Goal: Check status

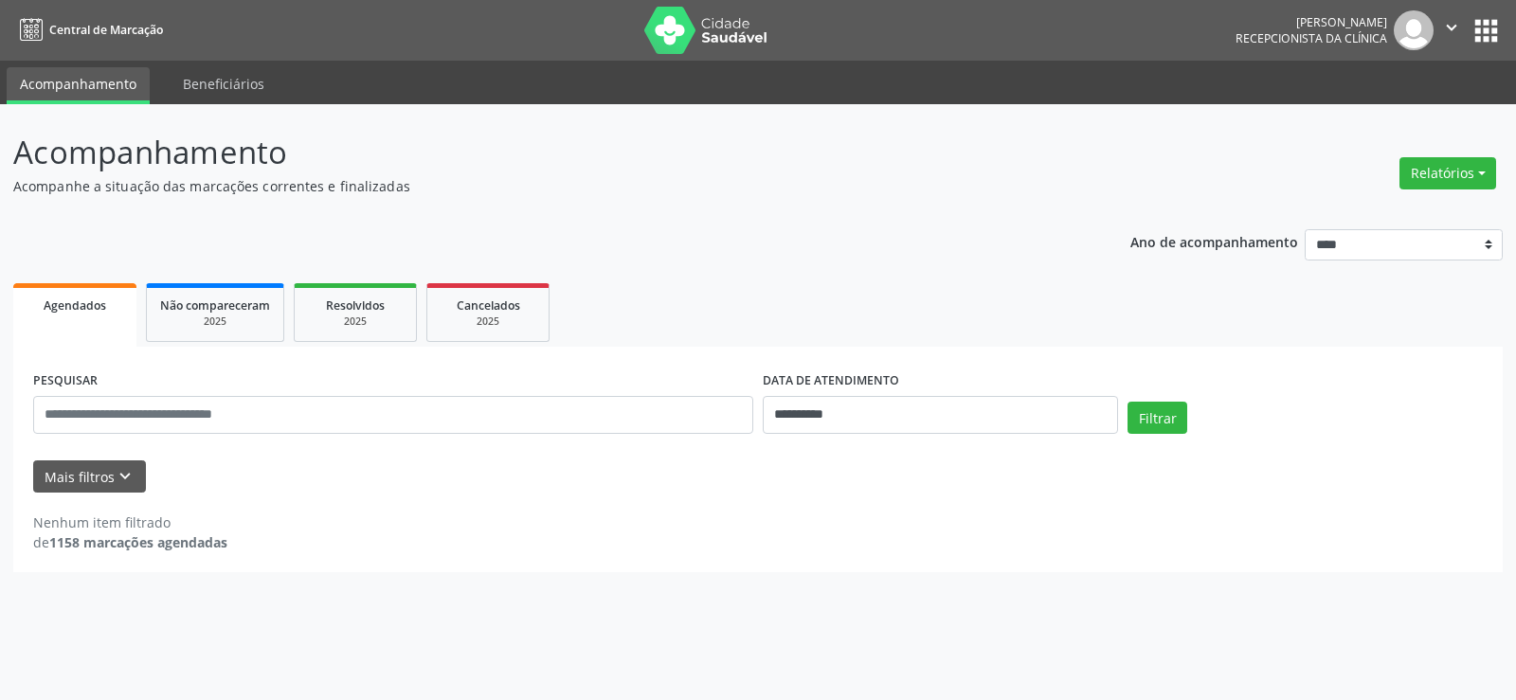
select select "*"
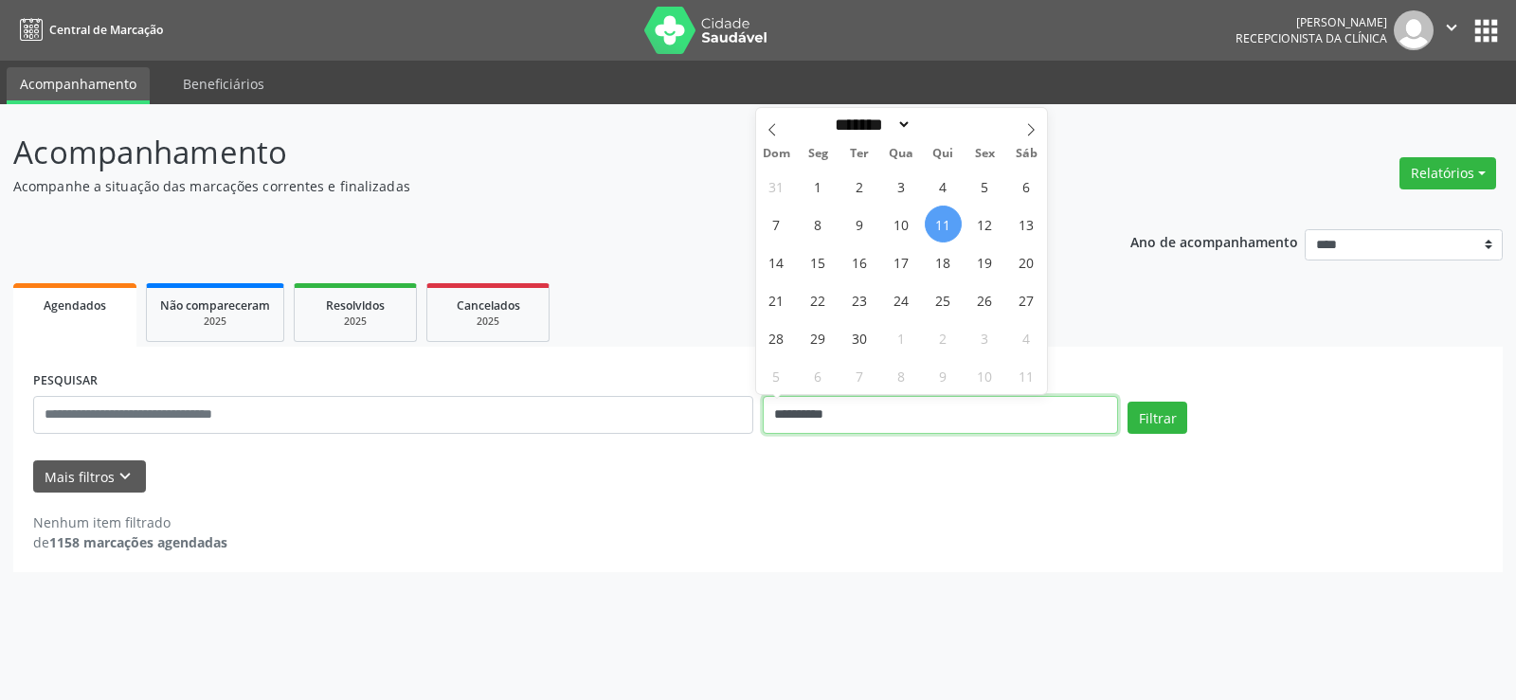
click at [962, 422] on input "**********" at bounding box center [940, 415] width 355 height 38
click at [815, 188] on span "1" at bounding box center [818, 186] width 37 height 37
type input "**********"
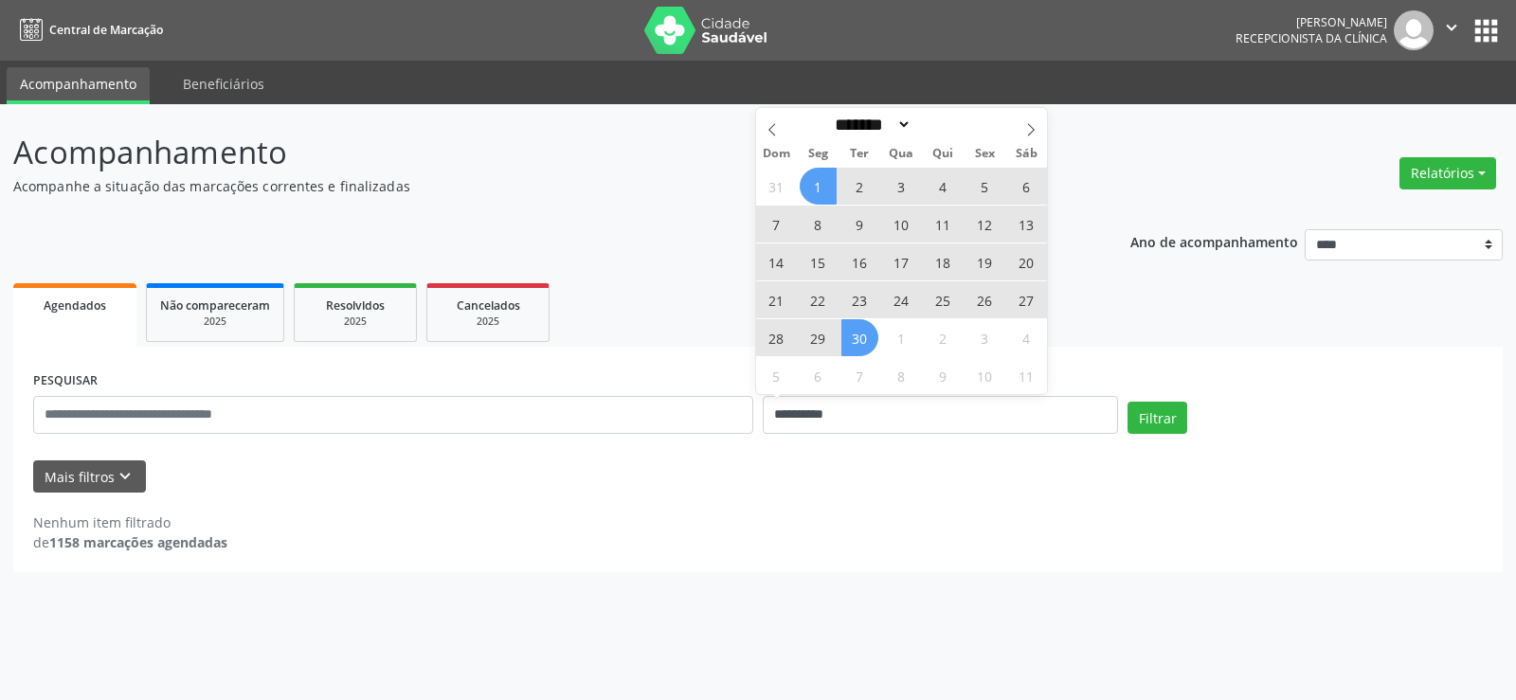
click at [869, 341] on span "30" at bounding box center [859, 337] width 37 height 37
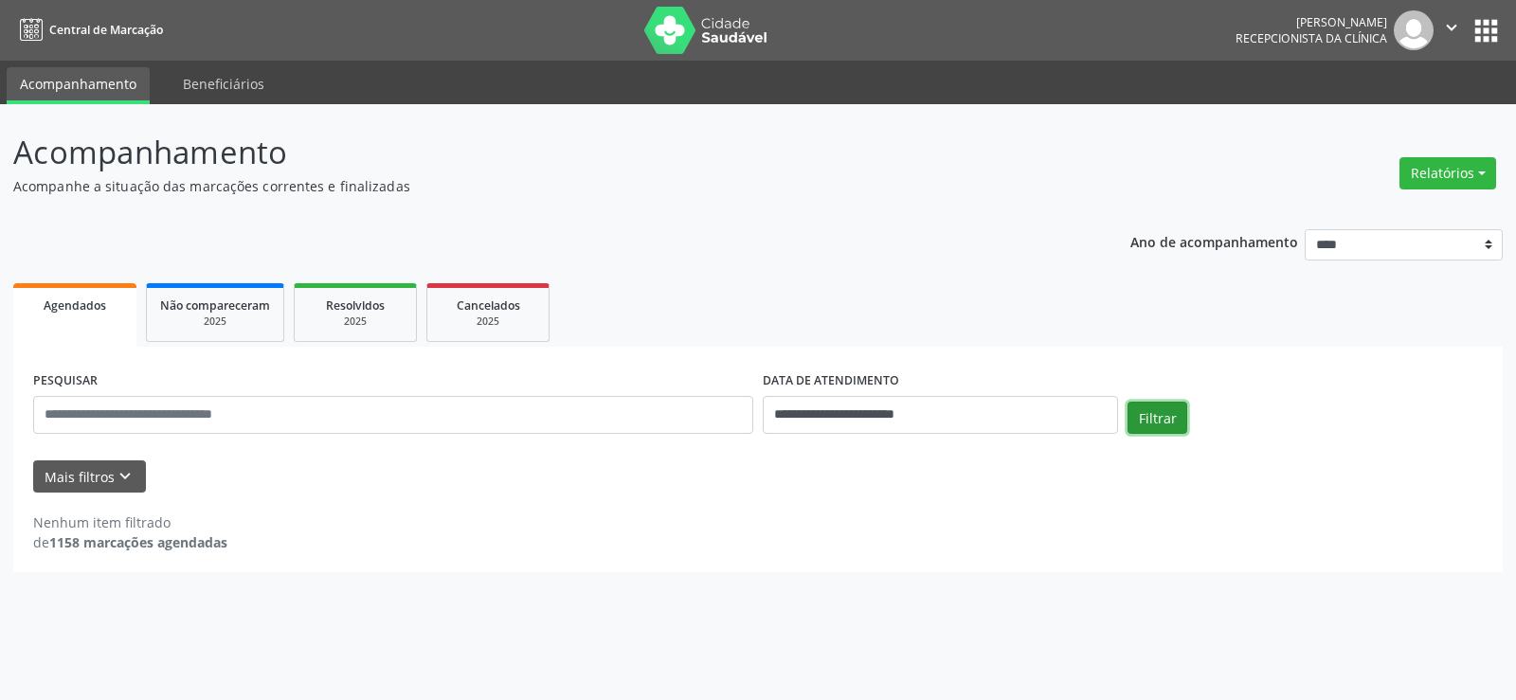
click at [1152, 420] on button "Filtrar" at bounding box center [1157, 418] width 60 height 32
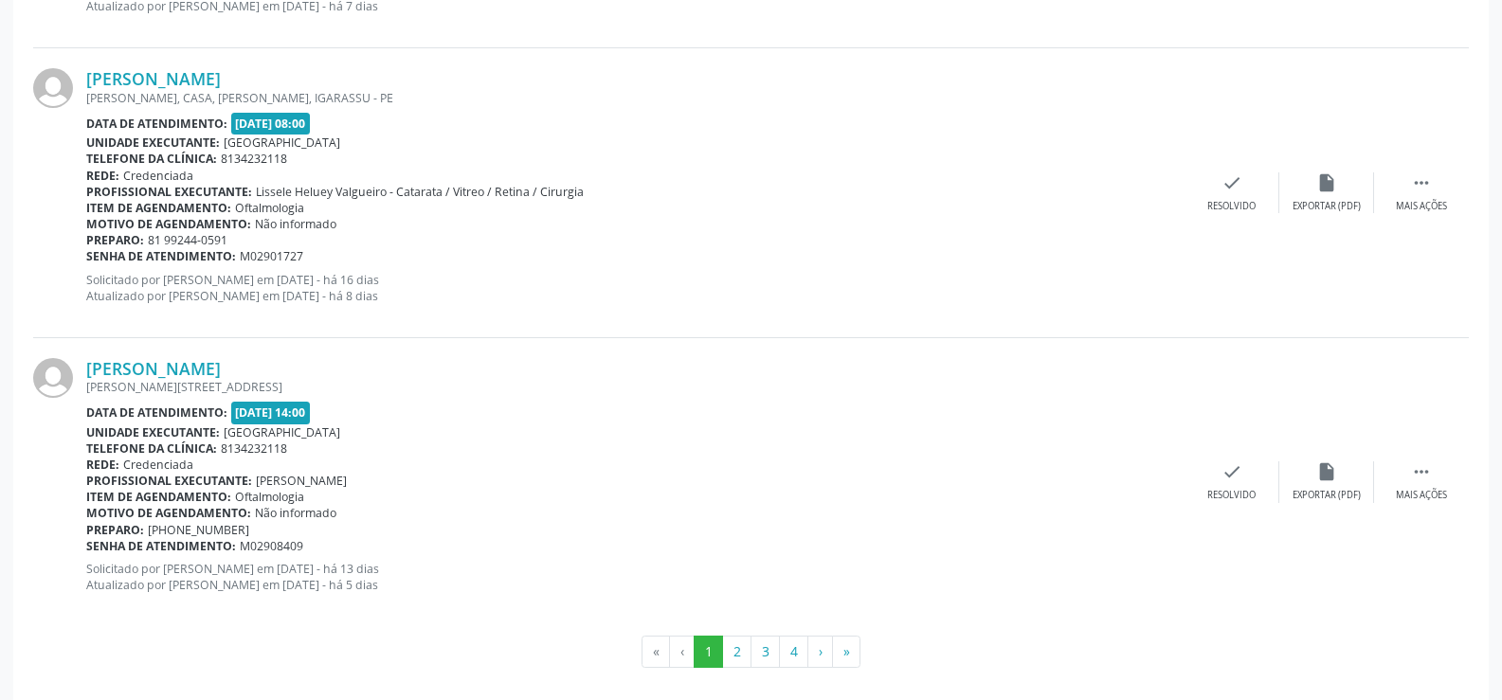
scroll to position [4295, 0]
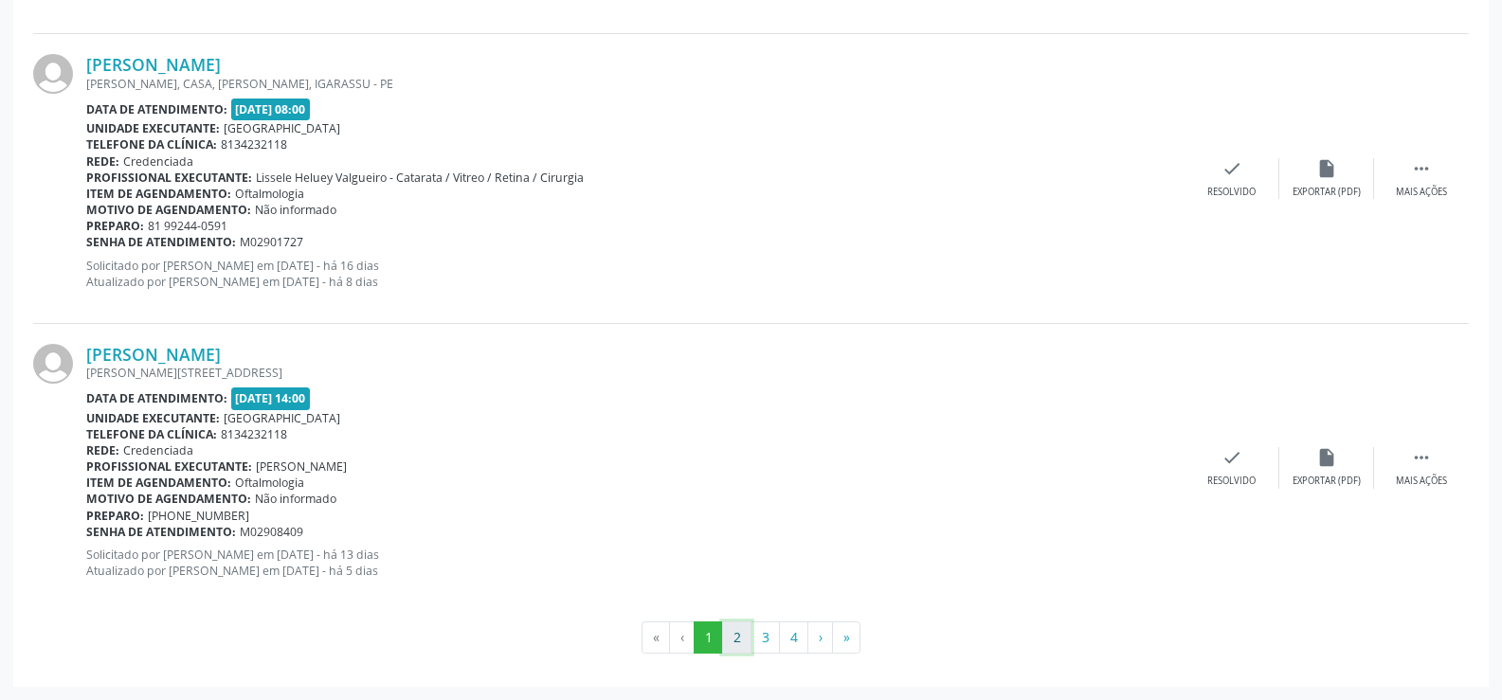
click at [740, 638] on button "2" at bounding box center [736, 637] width 29 height 32
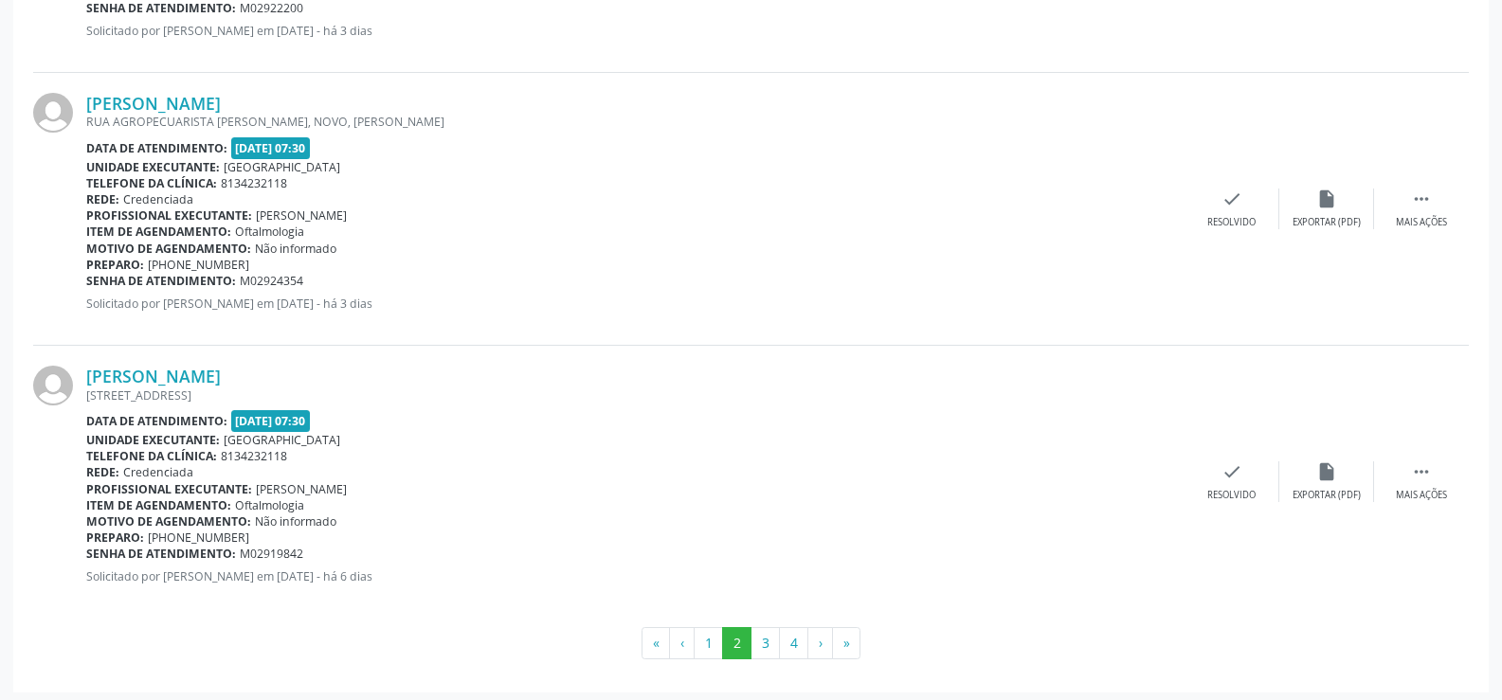
scroll to position [4214, 0]
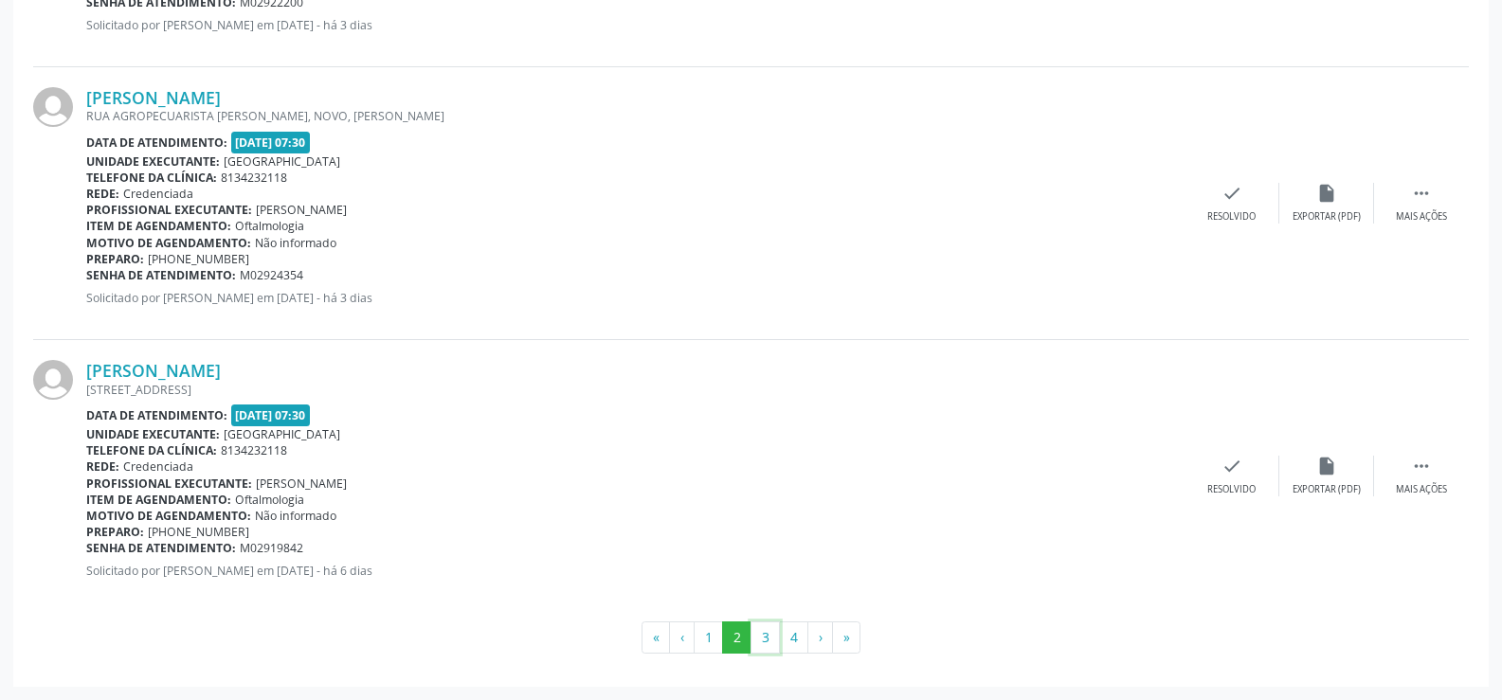
click at [766, 636] on button "3" at bounding box center [764, 637] width 29 height 32
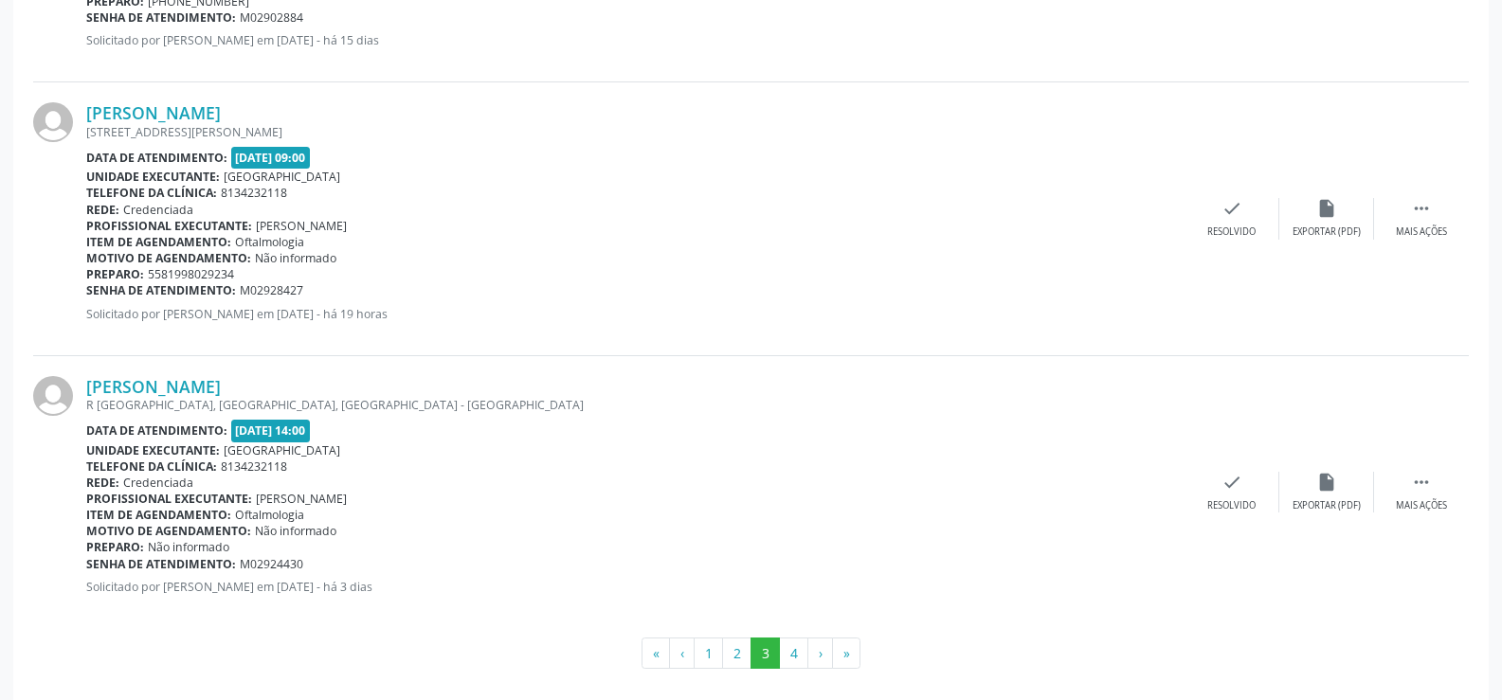
scroll to position [4051, 0]
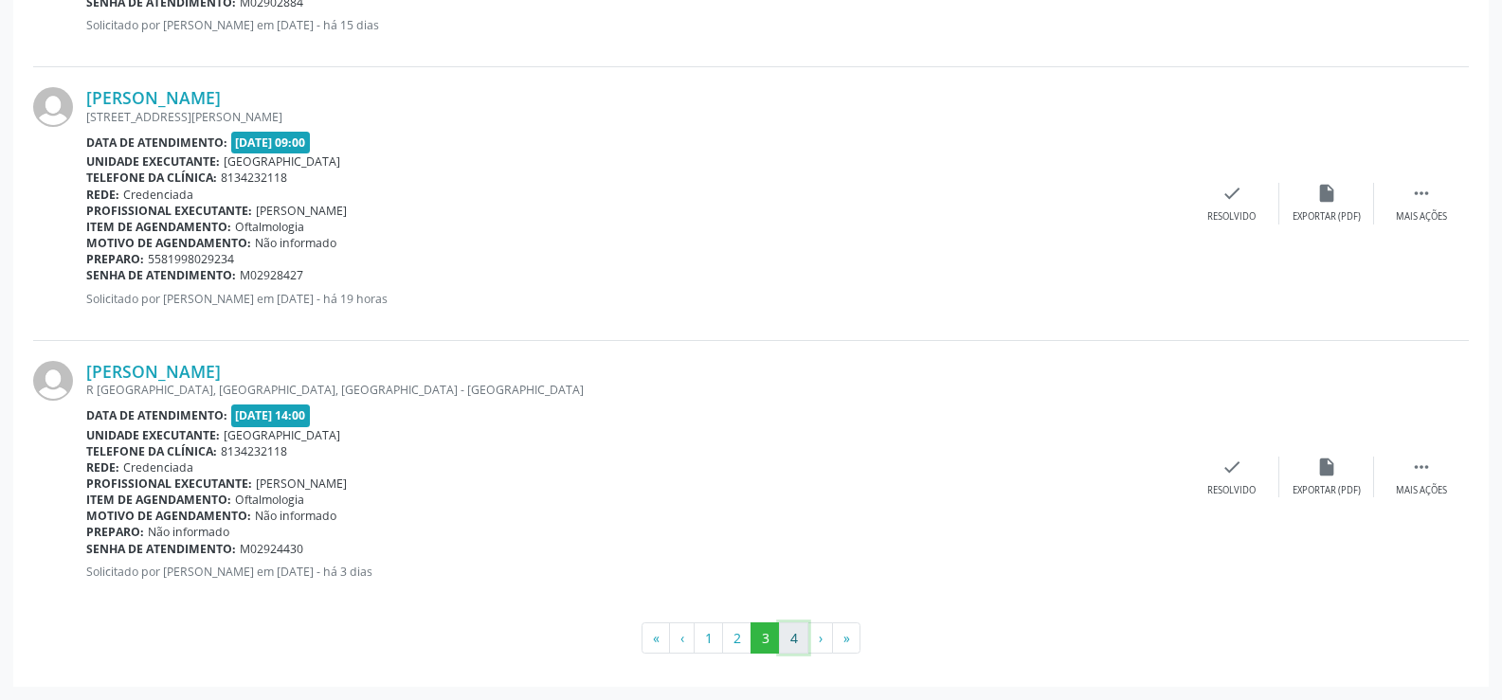
click at [794, 634] on button "4" at bounding box center [793, 638] width 29 height 32
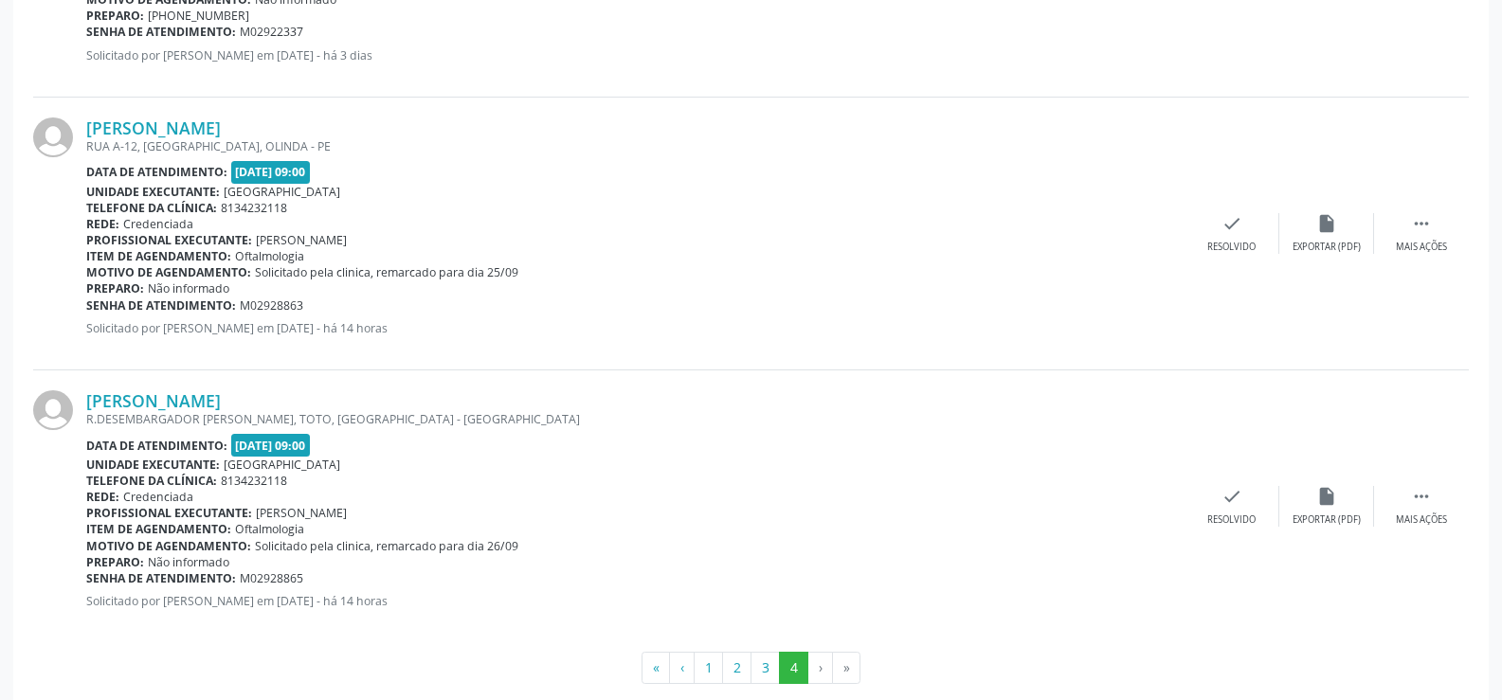
scroll to position [2140, 0]
